Goal: Information Seeking & Learning: Learn about a topic

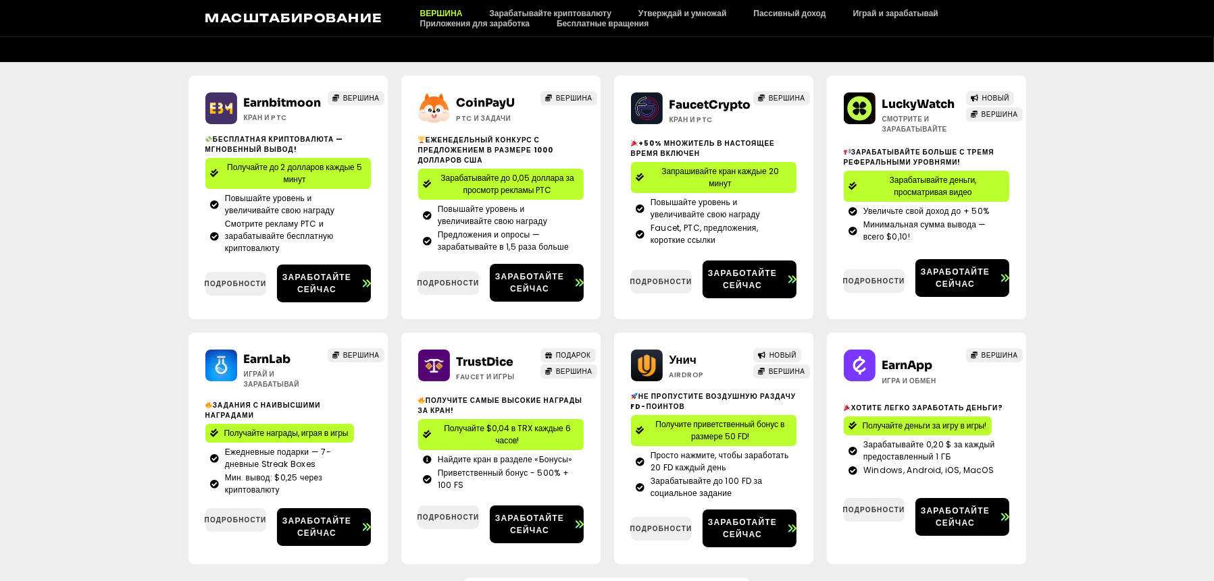
scroll to position [270, 0]
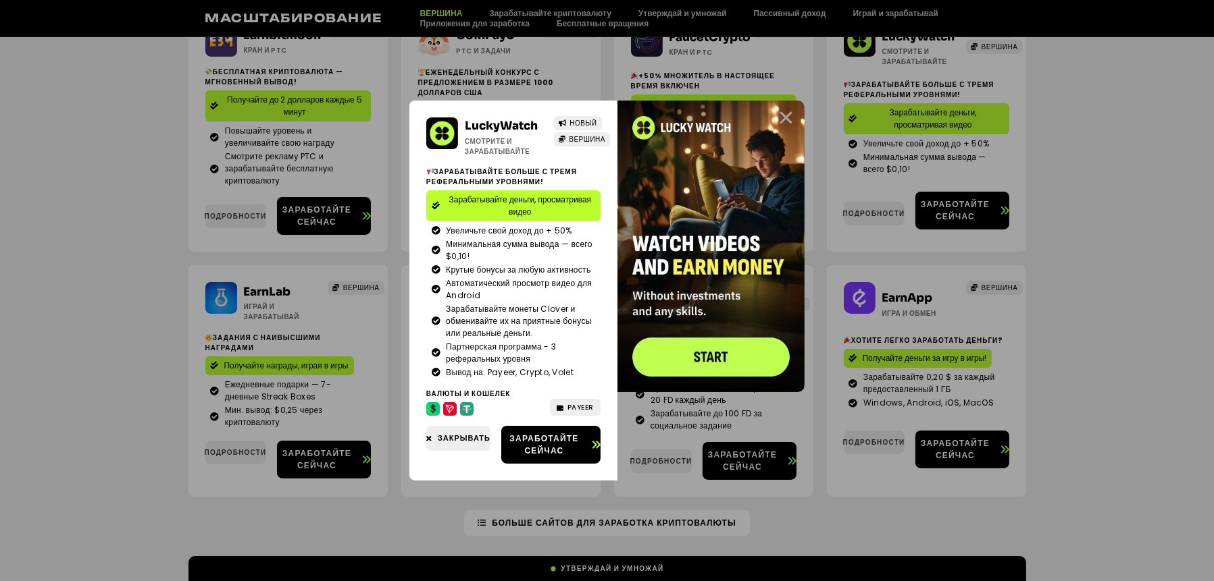
click at [789, 115] on icon "Закрывать" at bounding box center [786, 117] width 17 height 17
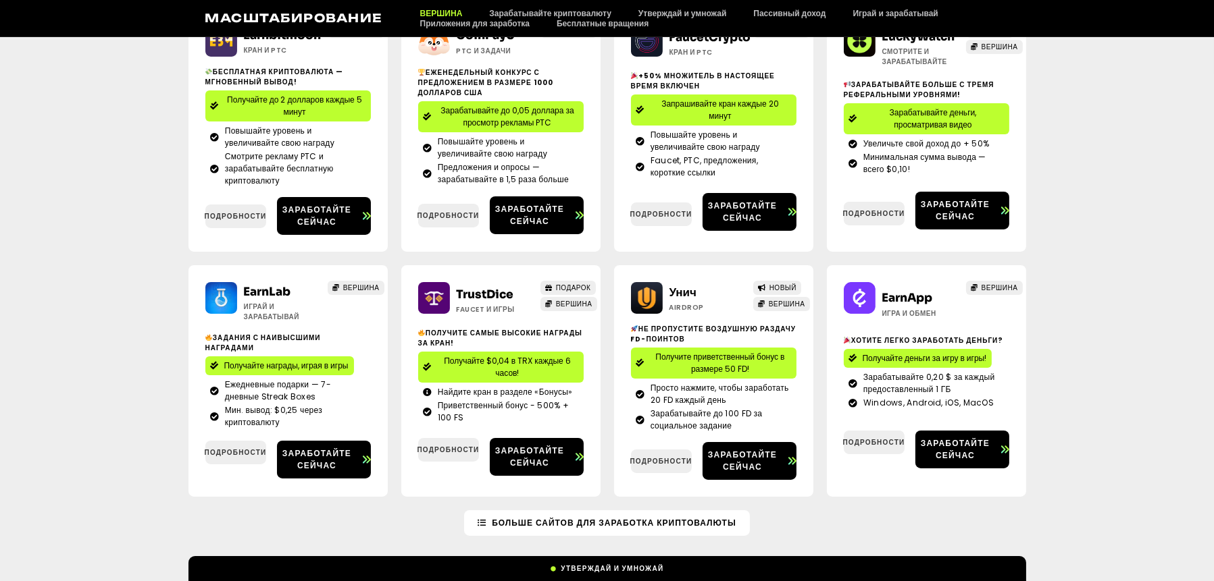
scroll to position [338, 0]
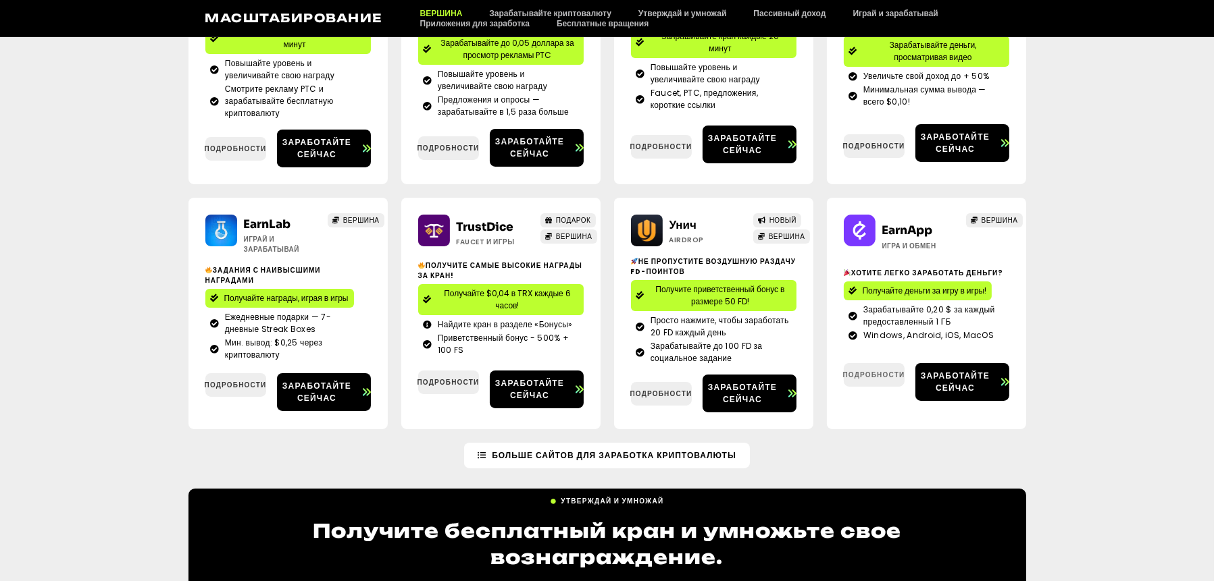
click at [862, 371] on font "Подробности" at bounding box center [874, 375] width 62 height 10
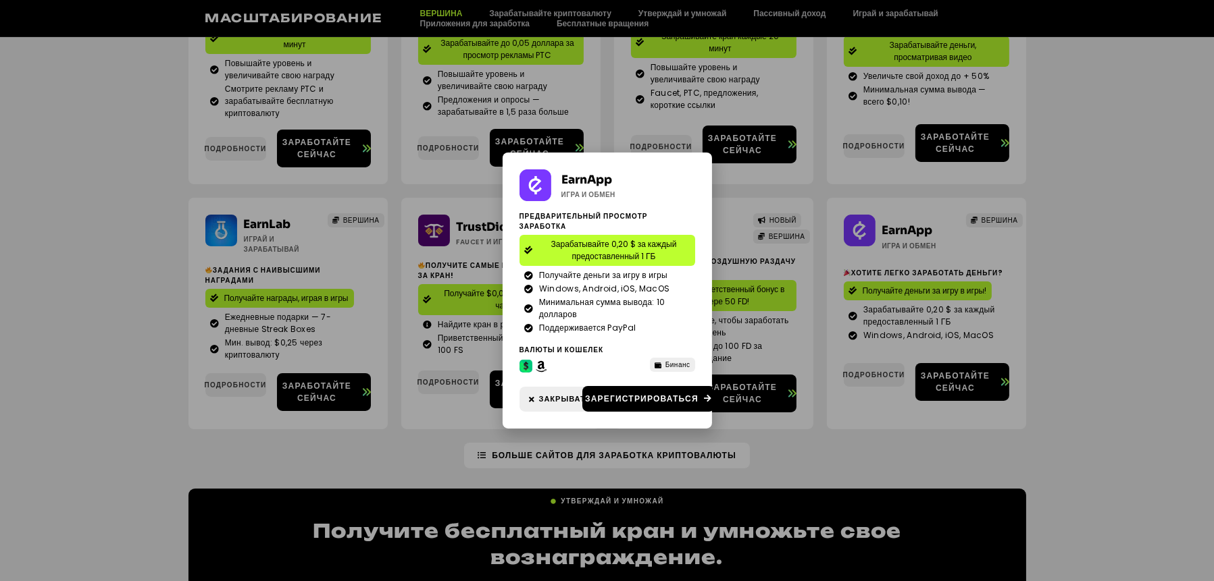
click at [1097, 249] on div "EarnApp Игра и обмен Предварительный просмотр заработка Зарабатывайте 0,20 $ за…" at bounding box center [607, 290] width 1214 height 581
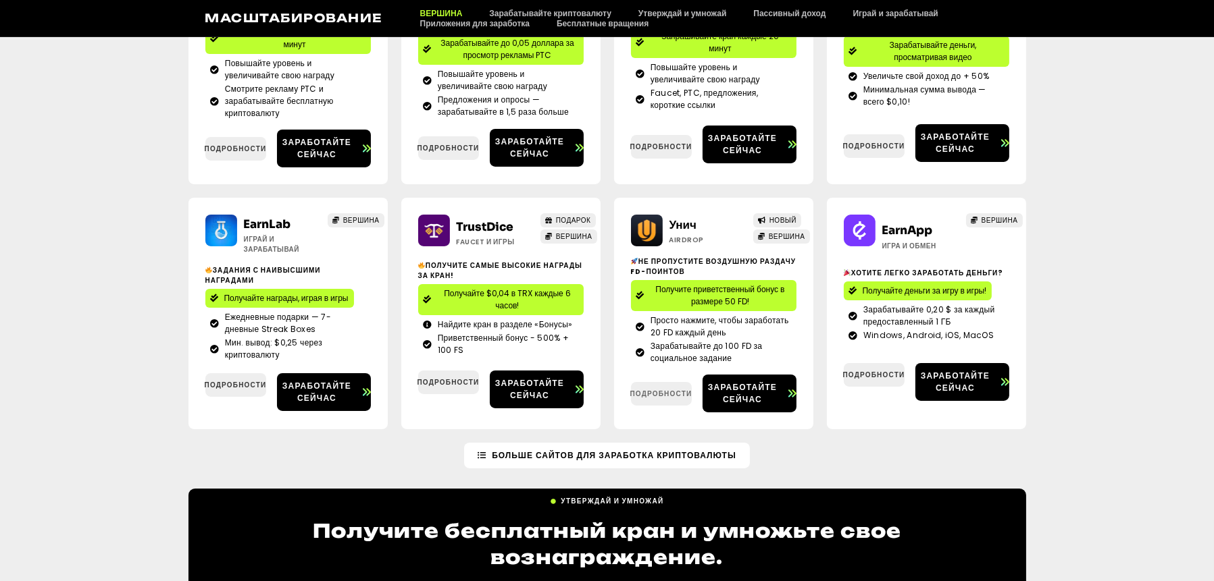
click at [661, 389] on font "Подробности" at bounding box center [661, 394] width 62 height 10
click at [653, 398] on link "Подробности" at bounding box center [661, 394] width 61 height 24
click at [652, 398] on link "Подробности" at bounding box center [661, 394] width 61 height 24
click at [663, 396] on font "Подробности" at bounding box center [661, 394] width 62 height 10
click at [95, 106] on div "Earnbitmoon Кран и PTC ВЕРШИНА Бесплатная криптовалюта — мгновенный вывод! Полу…" at bounding box center [607, 185] width 1214 height 516
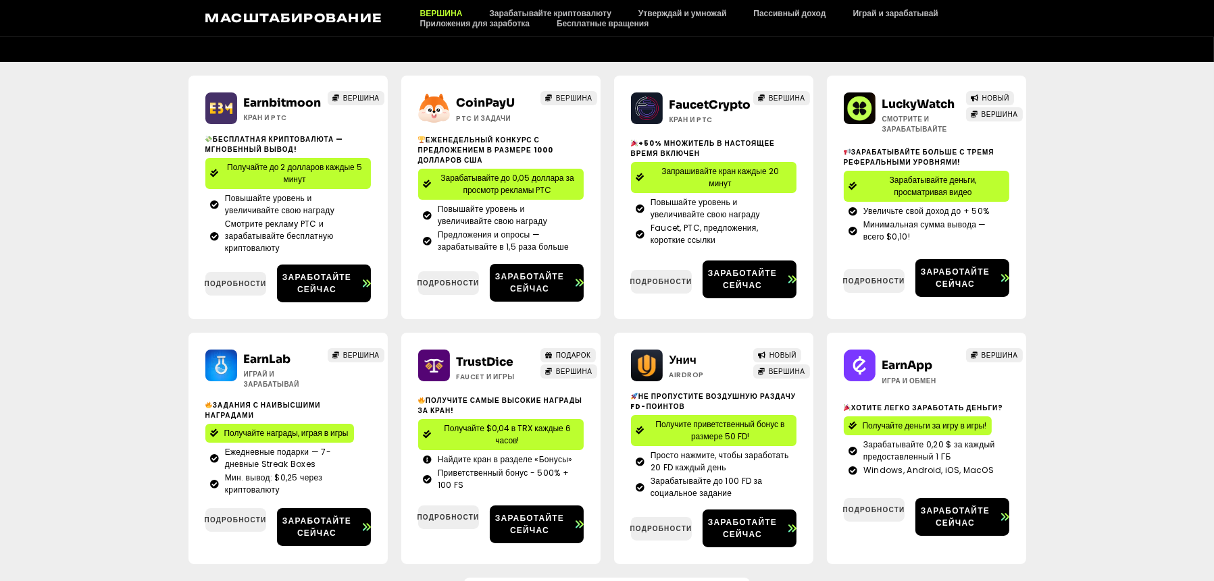
scroll to position [203, 0]
click at [235, 281] on font "Подробности" at bounding box center [236, 284] width 62 height 10
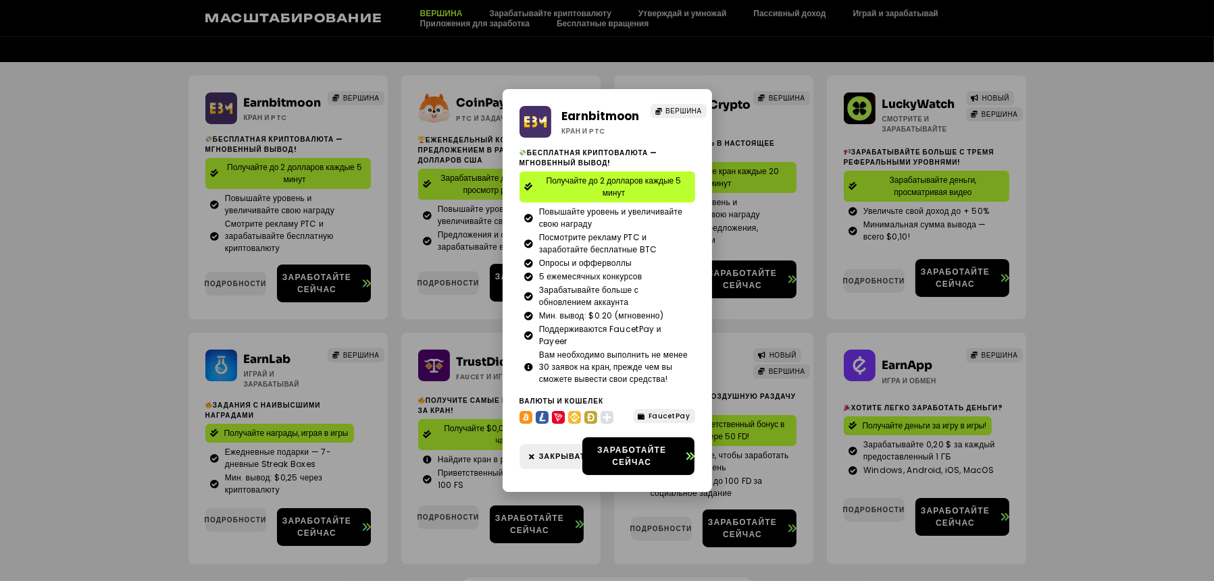
click at [74, 408] on div "Earnbitmoon Кран и PTC ВЕРШИНА Бесплатная криптовалюта — мгновенный вывод! Полу…" at bounding box center [607, 290] width 1214 height 581
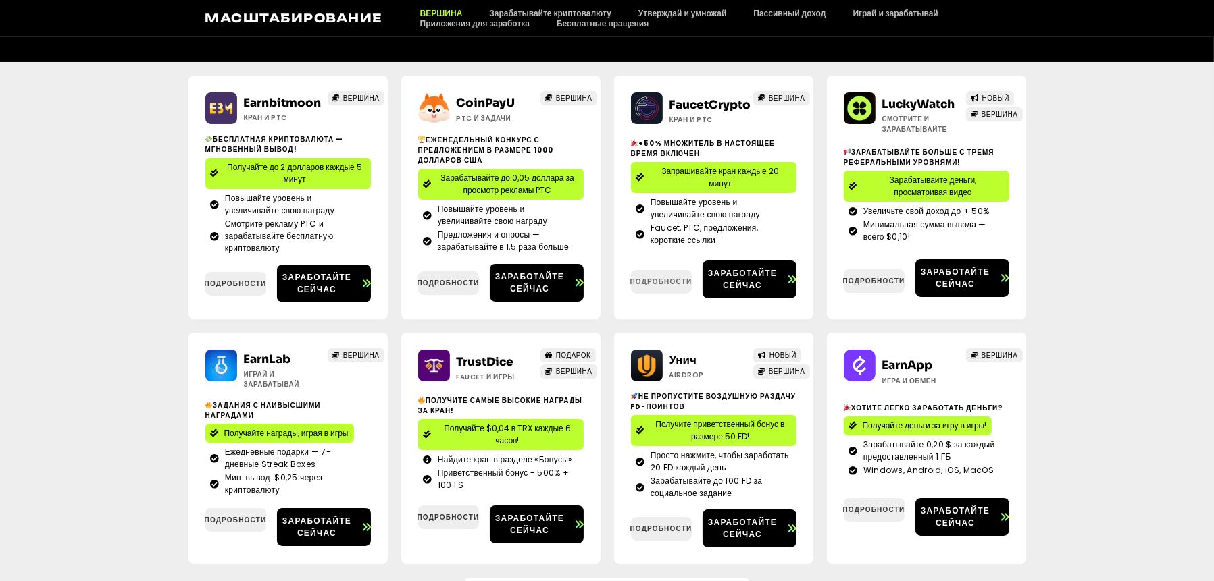
click at [650, 284] on font "Подробности" at bounding box center [661, 282] width 62 height 10
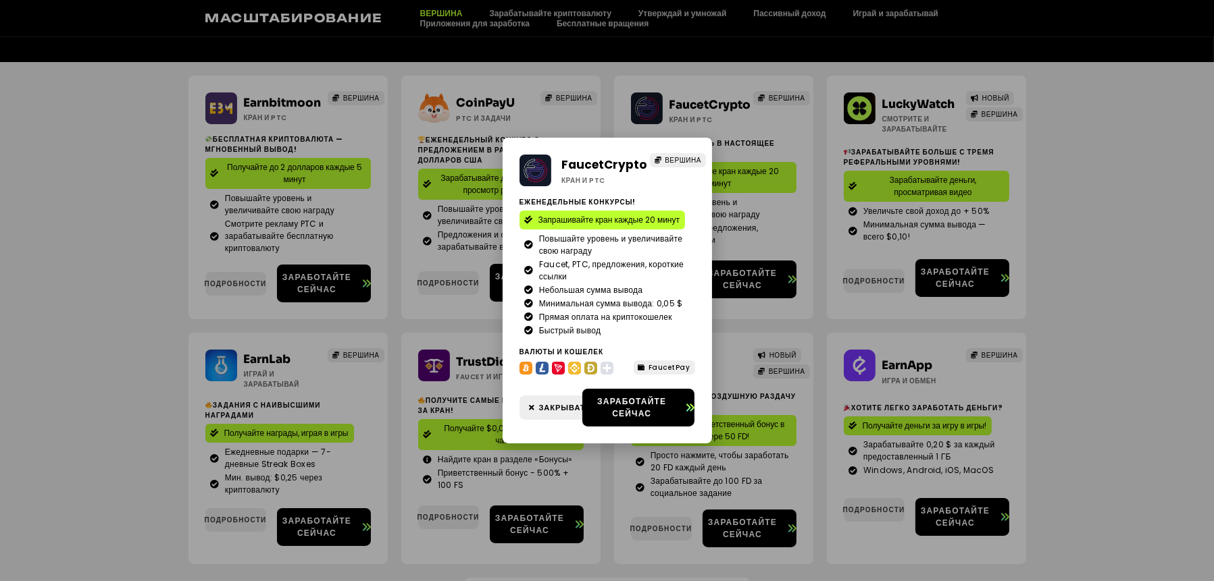
click at [1142, 329] on div "FaucetCrypto Кран и PTC ВЕРШИНА Еженедельные конкурсы! Запрашивайте кран каждые…" at bounding box center [607, 290] width 1214 height 581
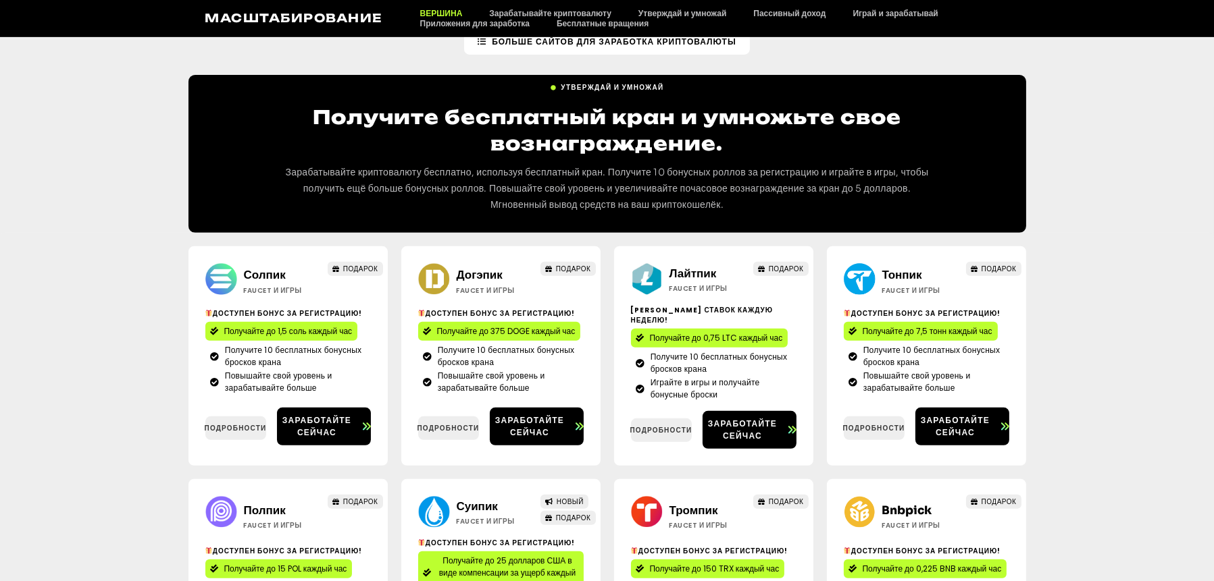
scroll to position [810, 0]
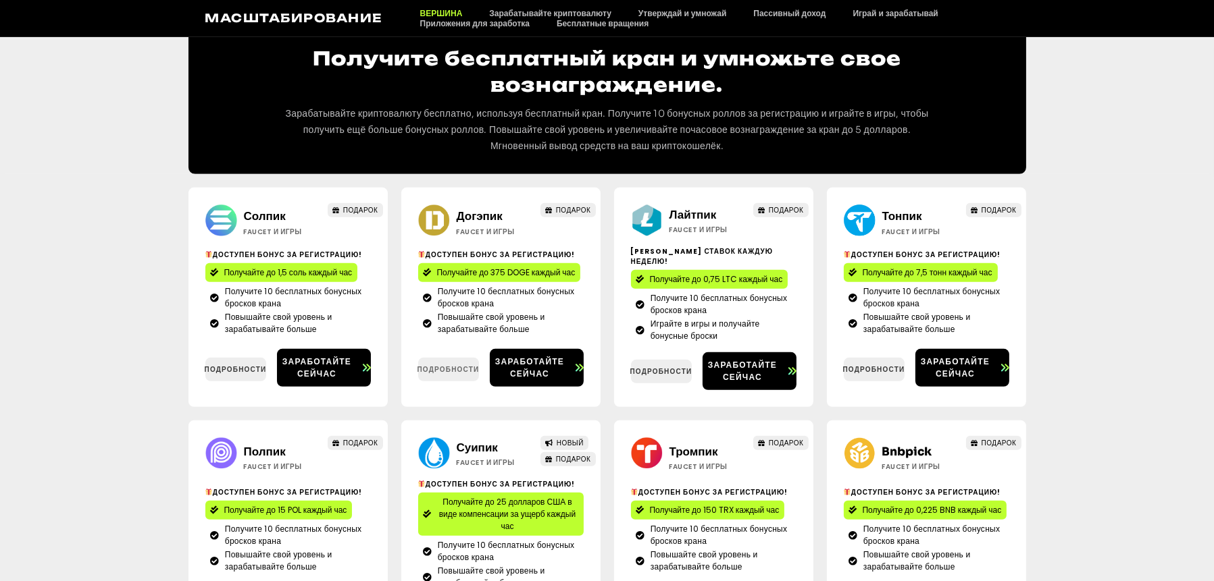
click at [432, 365] on font "Подробности" at bounding box center [448, 370] width 62 height 10
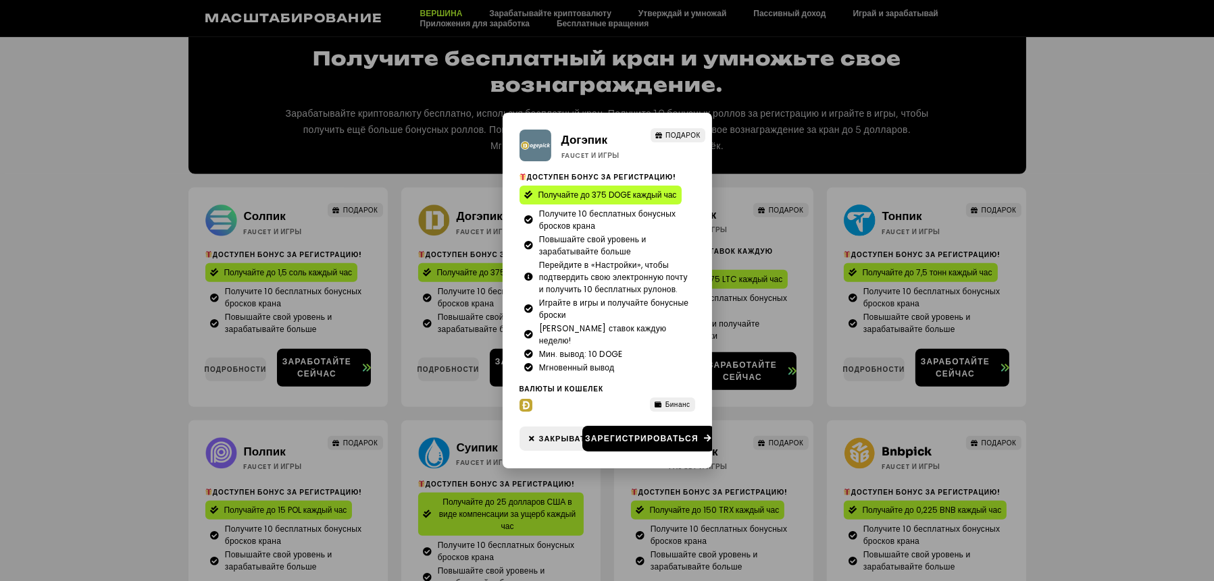
click at [1151, 323] on div "Догэпик Faucet и игры ПОДАРОК Доступен бонус за регистрацию! Получайте до 375 D…" at bounding box center [607, 290] width 1214 height 581
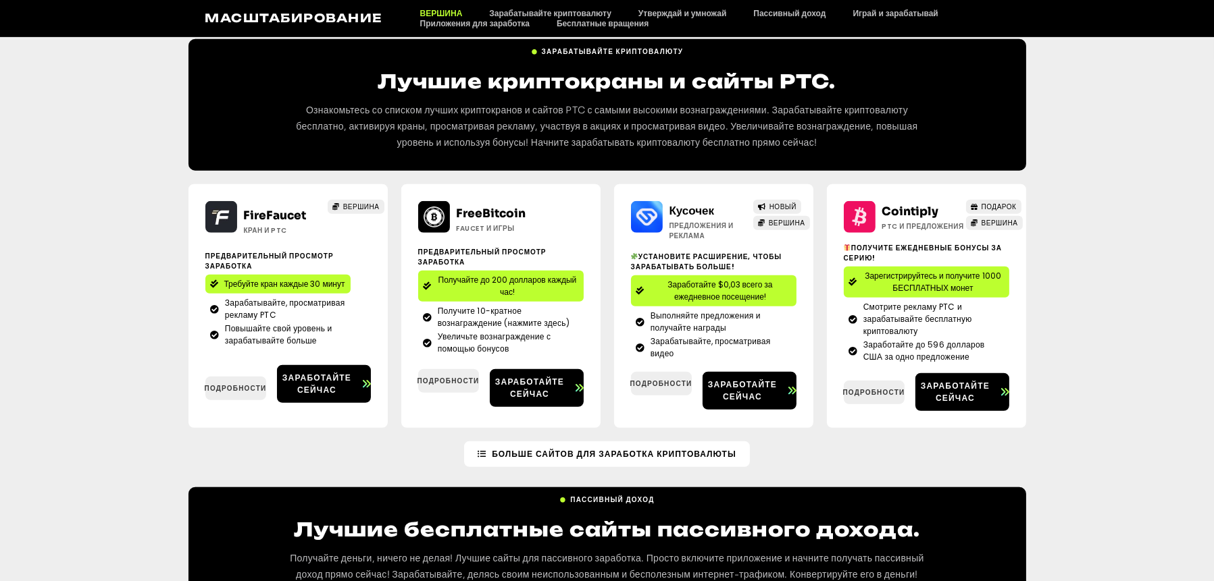
scroll to position [1486, 0]
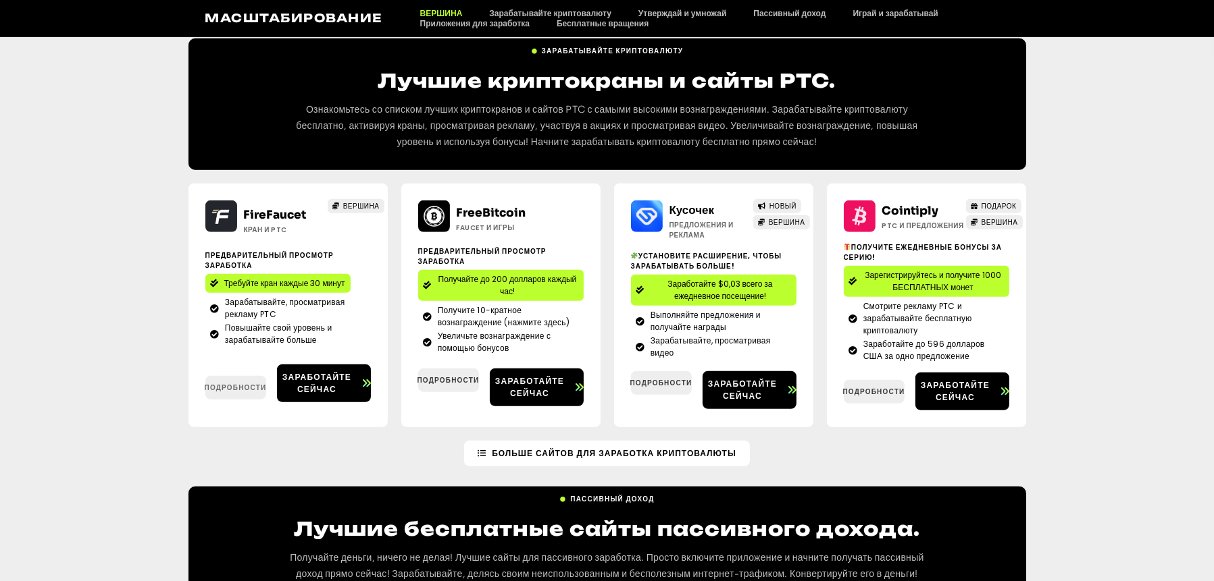
click at [238, 383] on font "Подробности" at bounding box center [236, 388] width 62 height 10
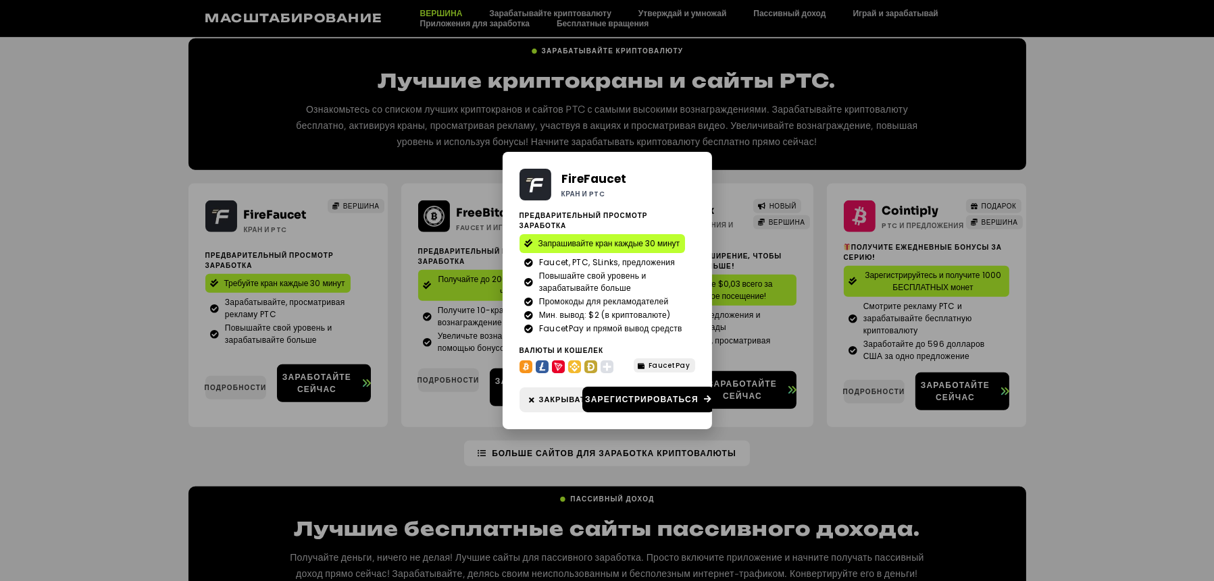
click at [1144, 306] on div "FireFaucet Кран и PTC Предварительный просмотр заработка Запрашивайте кран кажд…" at bounding box center [607, 290] width 1214 height 581
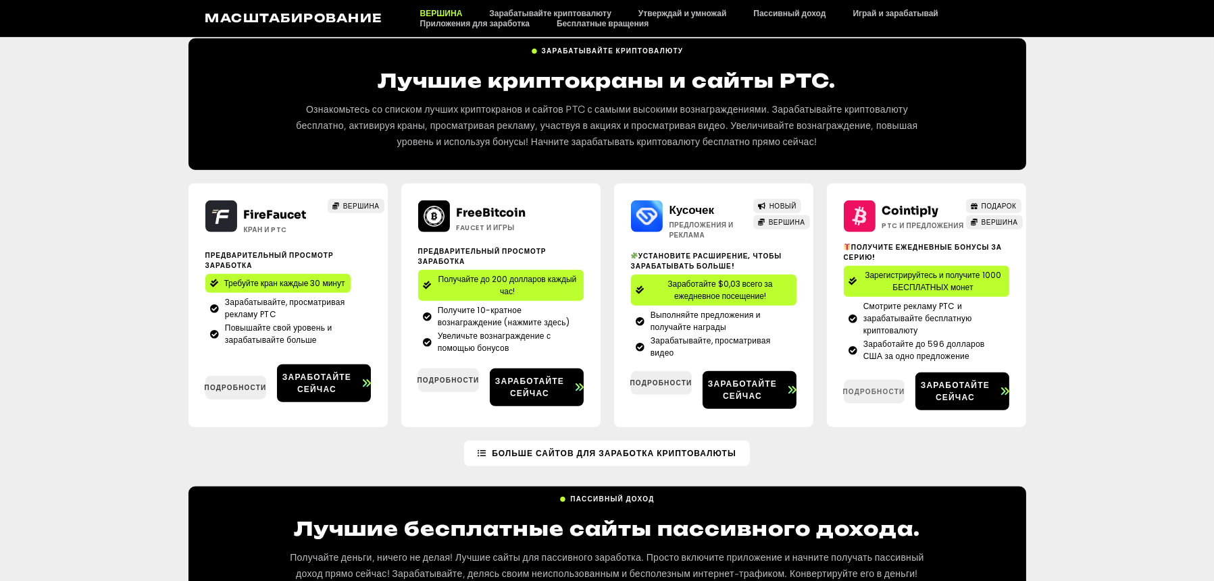
click at [862, 387] on font "Подробности" at bounding box center [874, 392] width 62 height 10
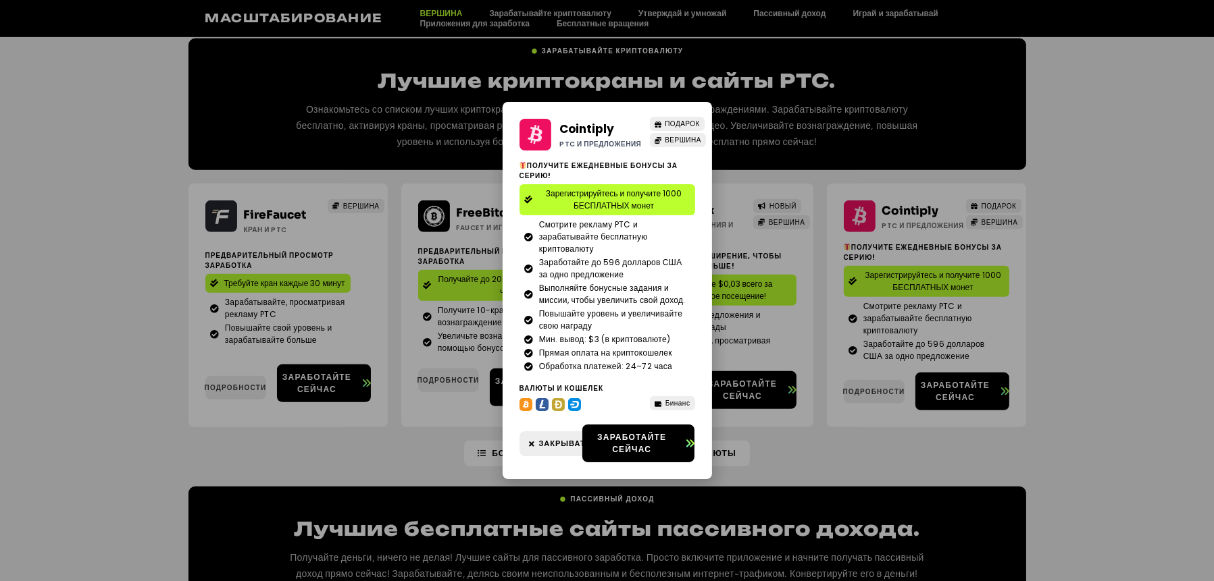
click at [1145, 411] on div "Cointiply PTC и предложения ПОДАРОК ВЕРШИНА Получите ежедневные бонусы за серию…" at bounding box center [607, 290] width 1214 height 581
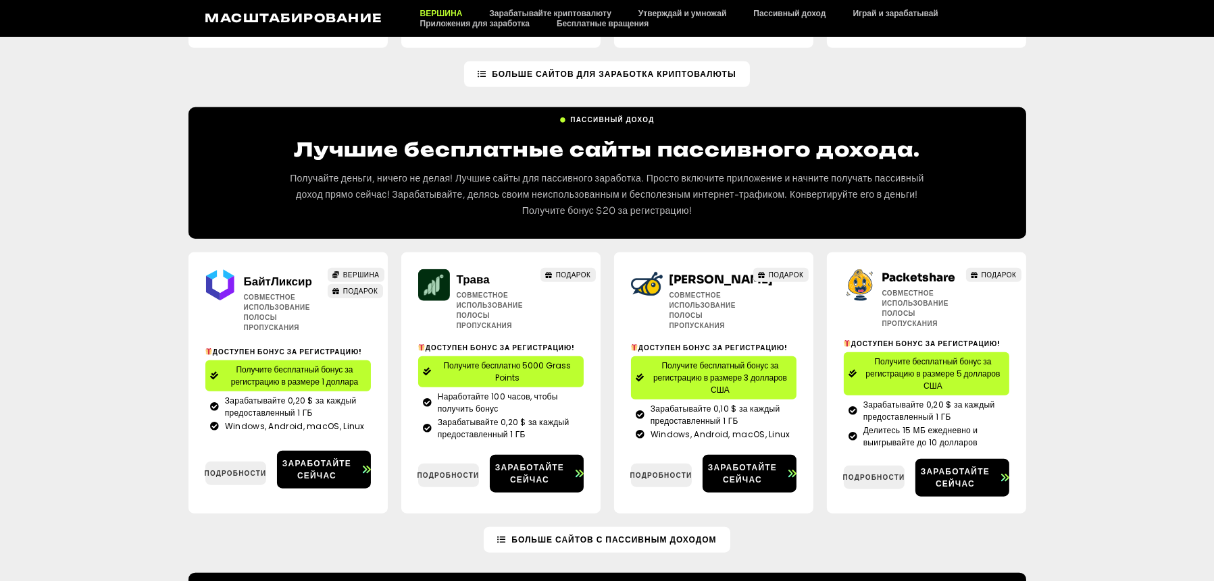
scroll to position [1891, 0]
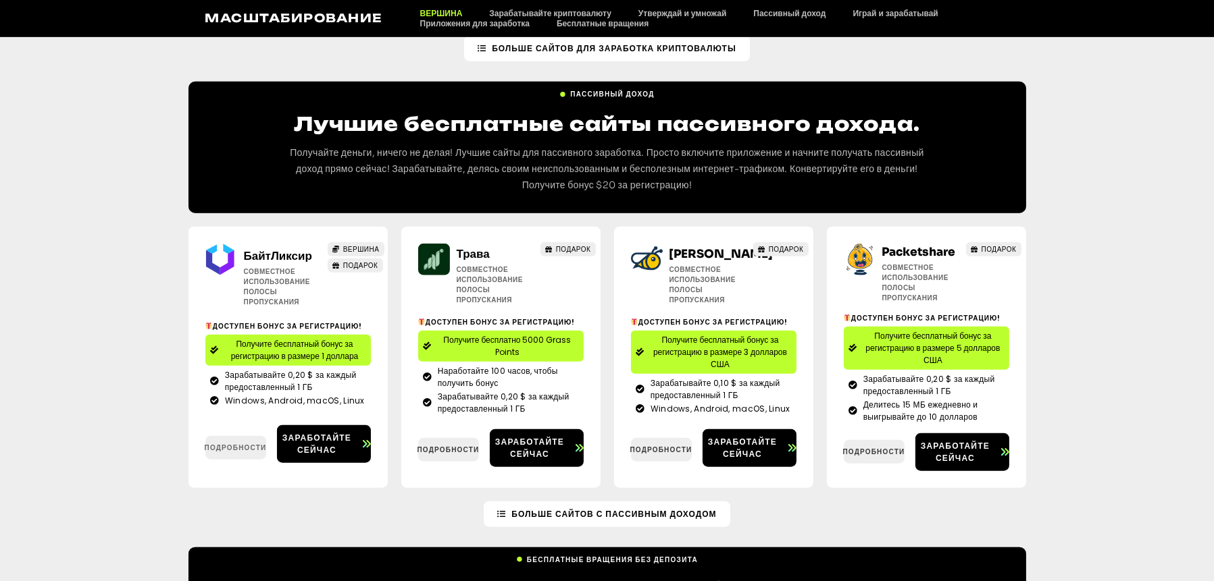
click at [222, 443] on font "Подробности" at bounding box center [236, 448] width 62 height 10
